Goal: Check status

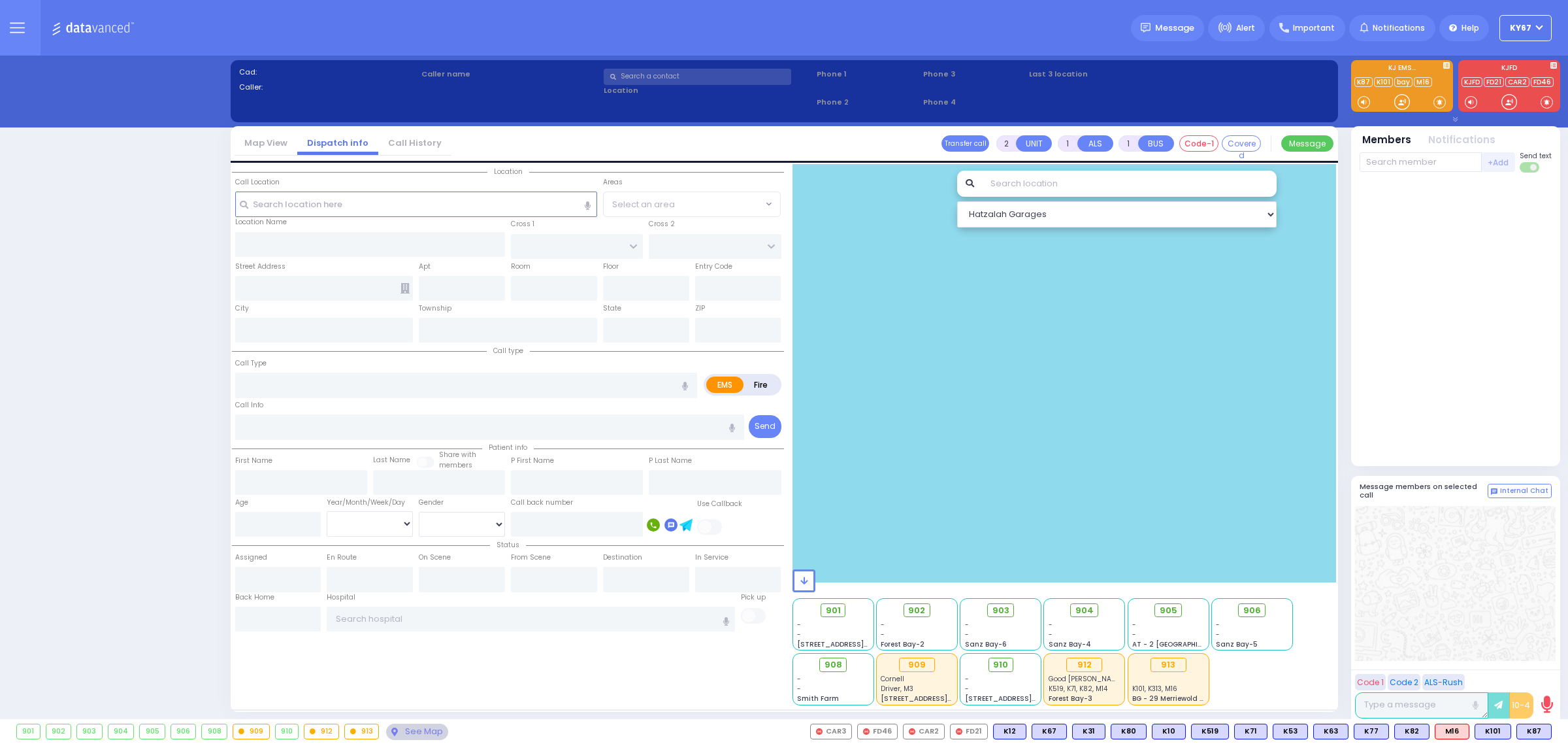
select select "9"
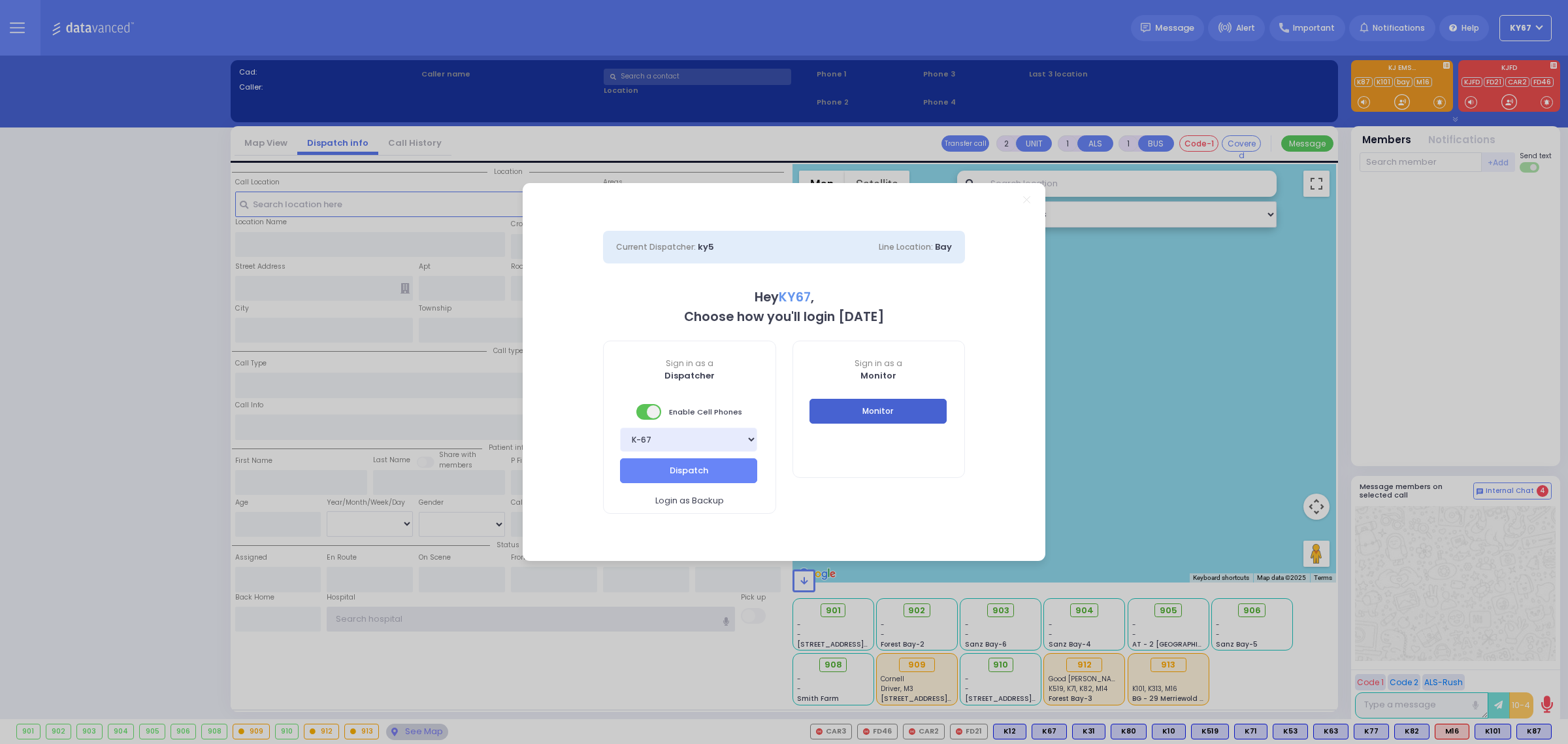
type input "Ky67"
drag, startPoint x: 938, startPoint y: 411, endPoint x: 884, endPoint y: 388, distance: 58.7
click at [937, 411] on button "Monitor" at bounding box center [878, 411] width 137 height 25
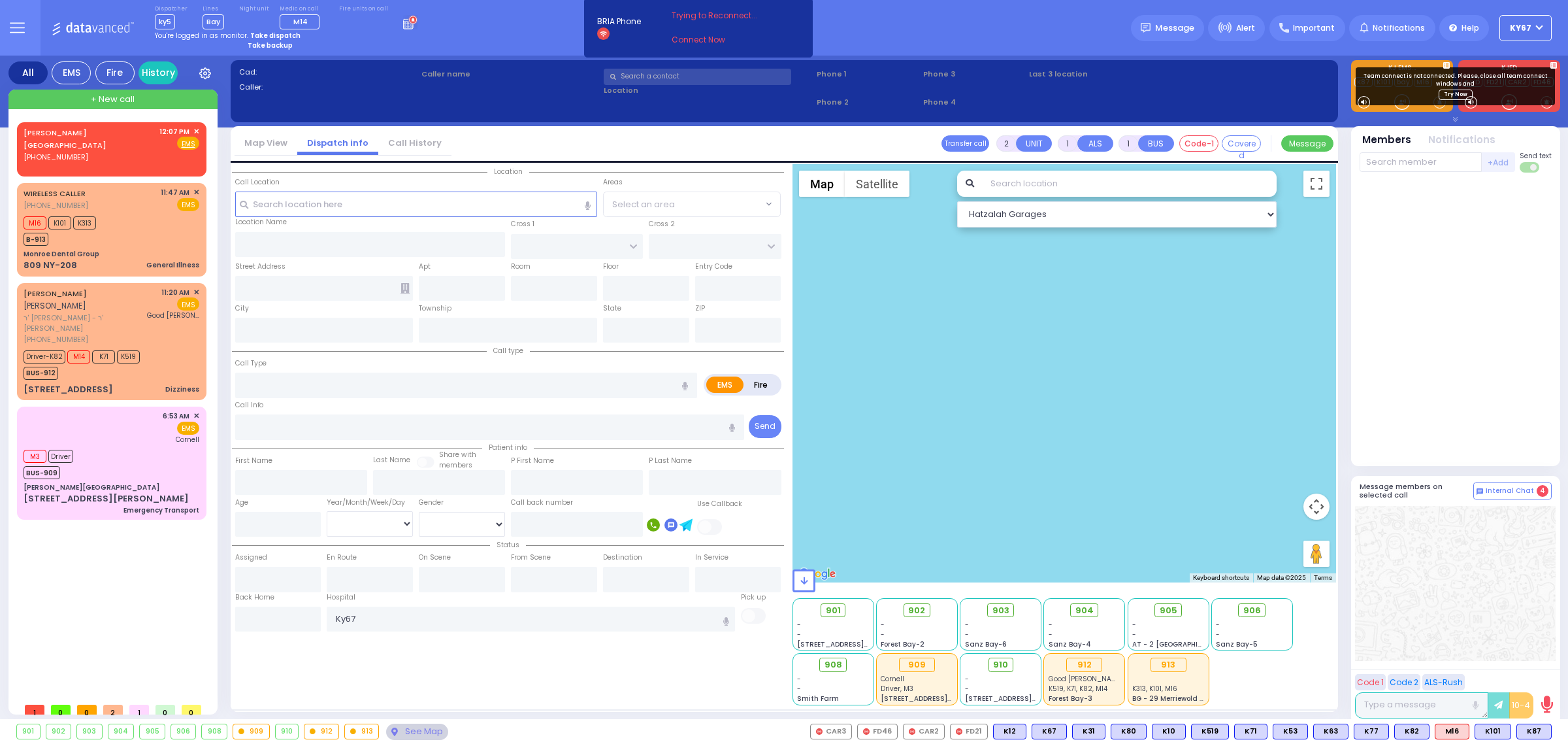
click at [16, 24] on icon at bounding box center [18, 28] width 15 height 15
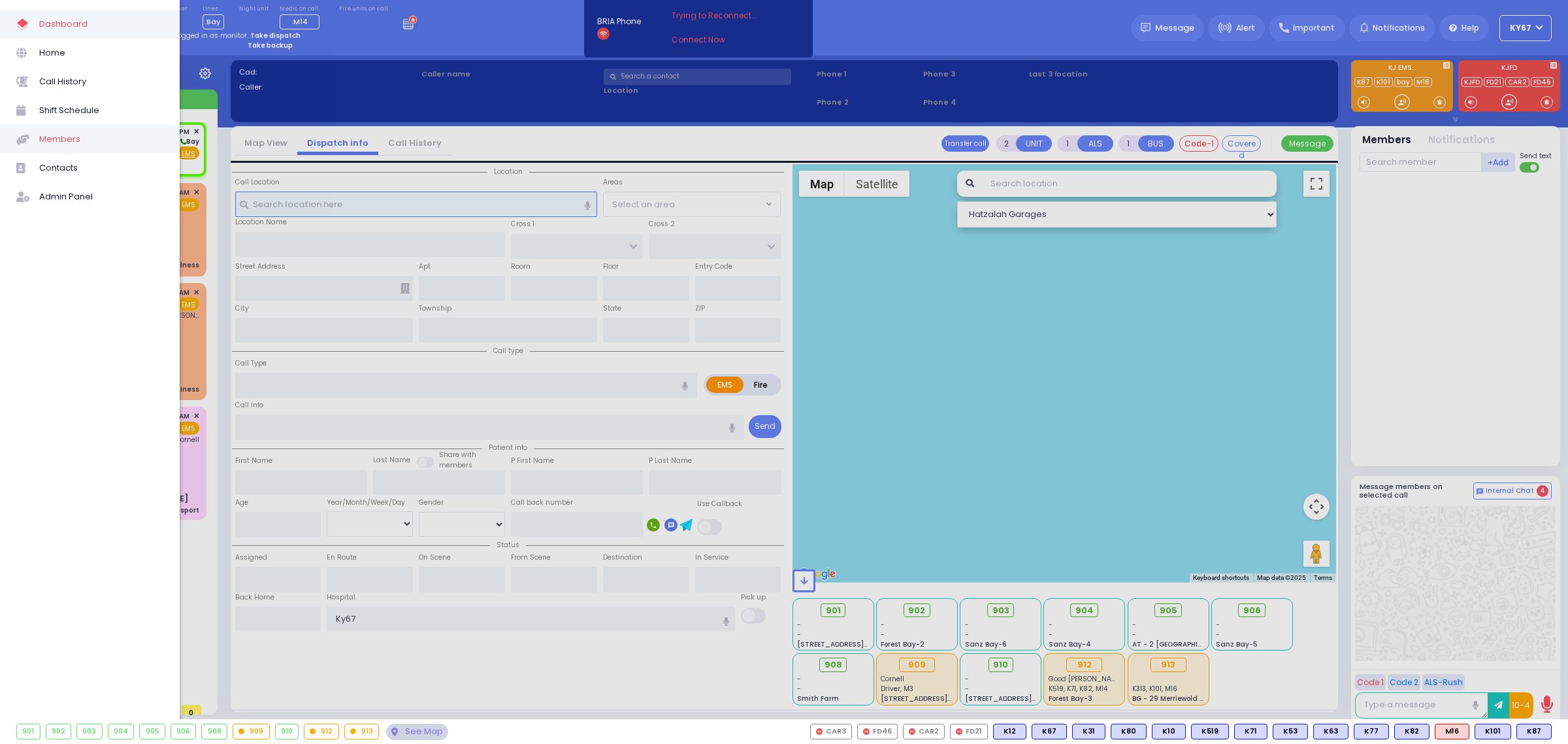
select select
radio input "true"
select select
type input "12:07"
select select "Hatzalah Garages"
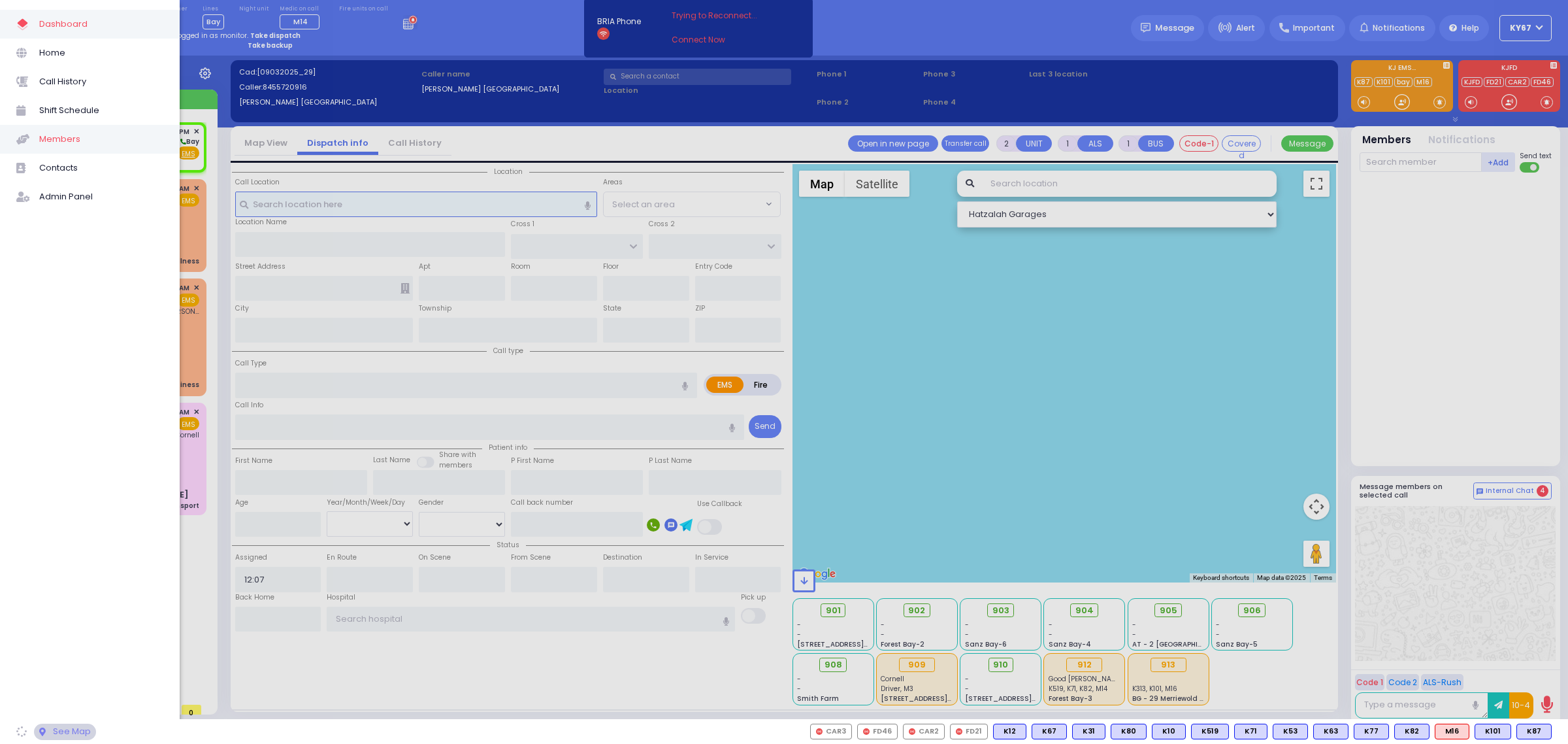
select select
radio input "true"
select select
select select "Hatzalah Garages"
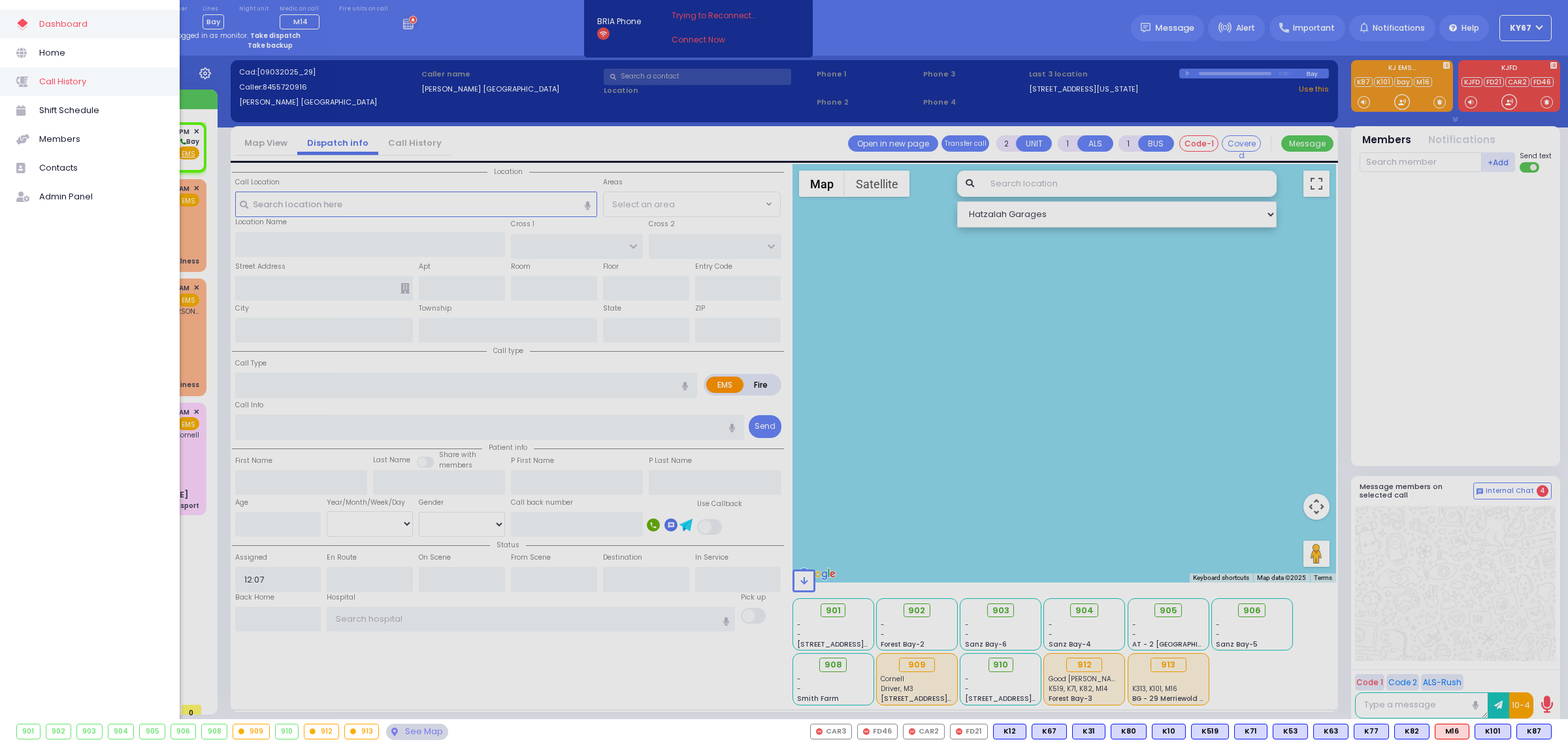
click at [70, 88] on span "Call History" at bounding box center [101, 82] width 124 height 17
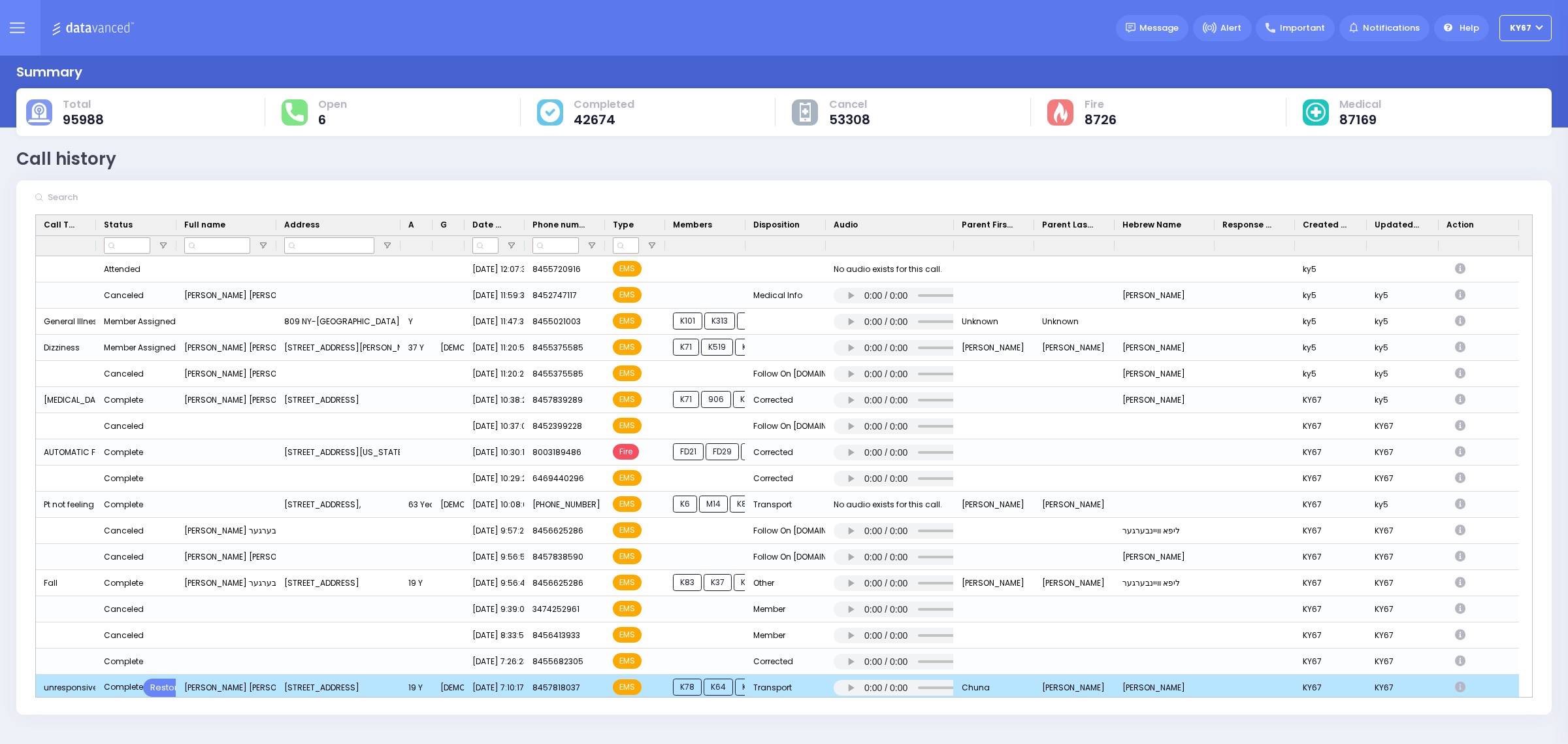
scroll to position [82, 0]
